Goal: Task Accomplishment & Management: Manage account settings

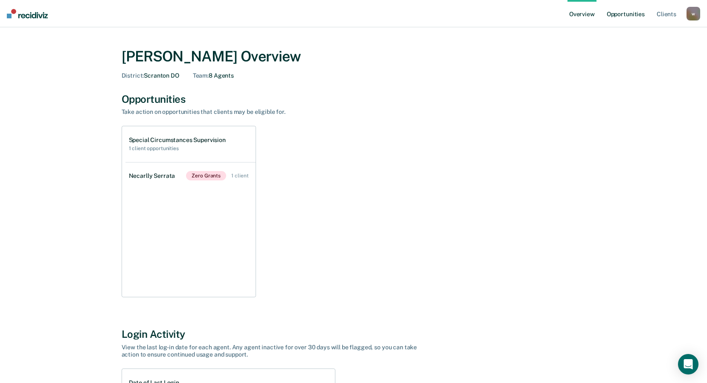
click at [628, 13] on link "Opportunities" at bounding box center [625, 13] width 41 height 27
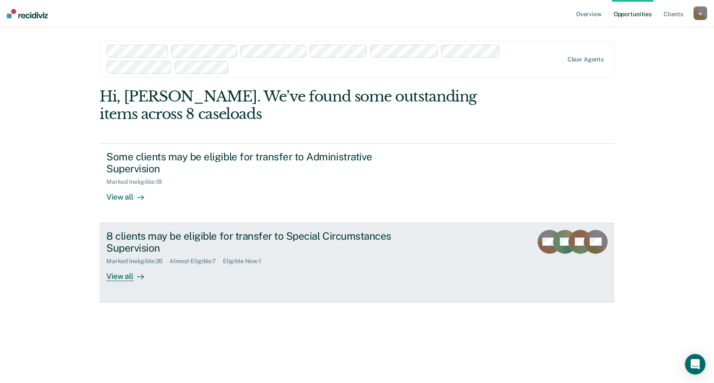
click at [309, 244] on div "8 clients may be eligible for transfer to Special Circumstances Supervision" at bounding box center [256, 242] width 300 height 25
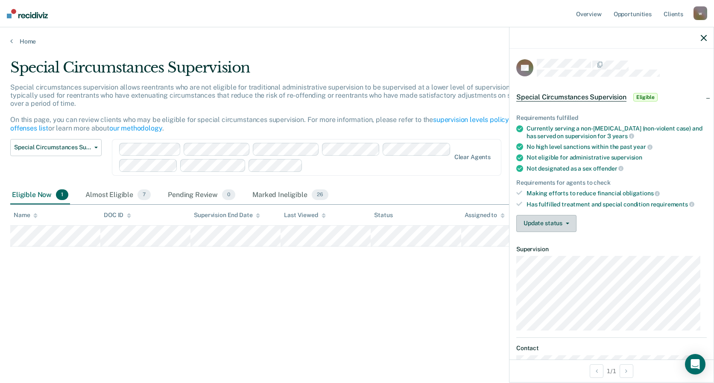
click at [571, 220] on button "Update status" at bounding box center [546, 223] width 60 height 17
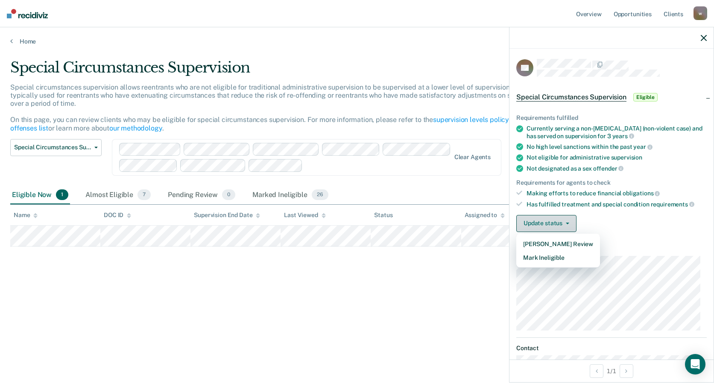
click at [571, 220] on button "Update status" at bounding box center [546, 223] width 60 height 17
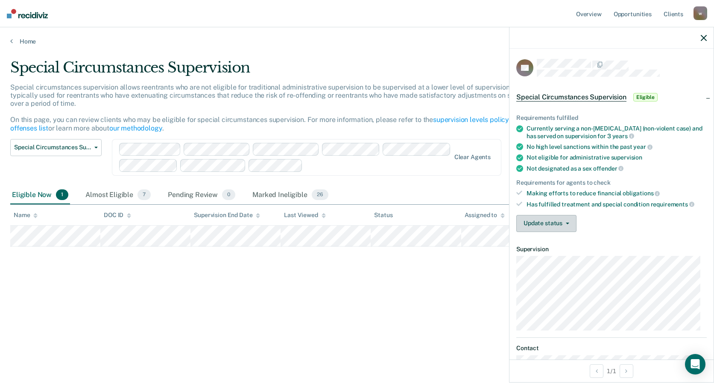
click at [565, 224] on button "Update status" at bounding box center [546, 223] width 60 height 17
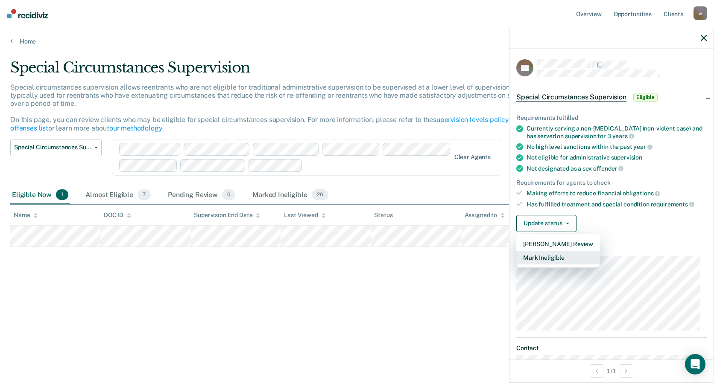
click at [551, 257] on button "Mark Ineligible" at bounding box center [558, 258] width 84 height 14
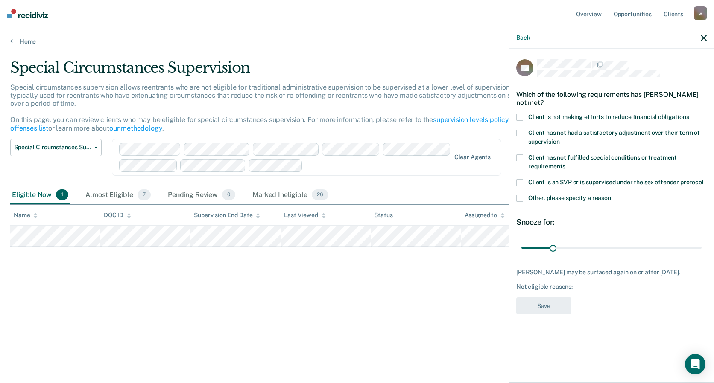
click at [518, 115] on span at bounding box center [519, 117] width 7 height 7
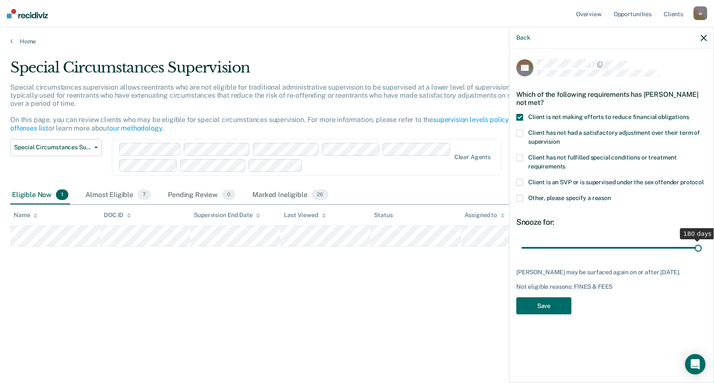
drag, startPoint x: 553, startPoint y: 246, endPoint x: 709, endPoint y: 249, distance: 156.7
type input "180"
click at [701, 249] on input "range" at bounding box center [611, 247] width 180 height 15
click at [519, 130] on span at bounding box center [519, 133] width 7 height 7
click at [547, 303] on button "Save" at bounding box center [543, 307] width 55 height 18
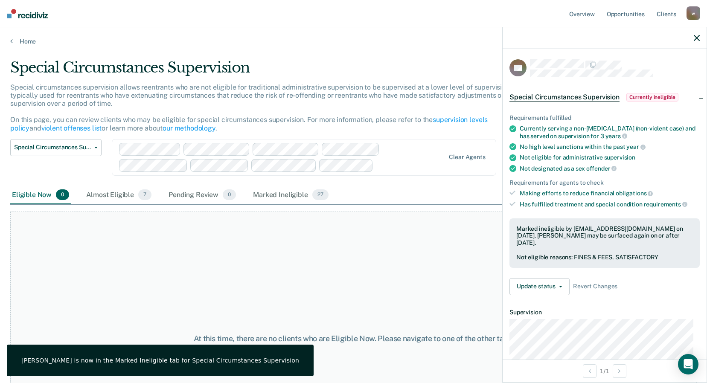
click at [697, 39] on icon "button" at bounding box center [697, 38] width 6 height 6
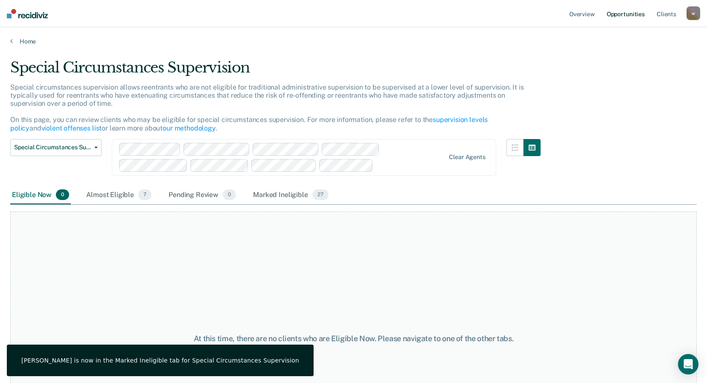
click at [627, 17] on link "Opportunities" at bounding box center [625, 13] width 41 height 27
